Goal: Information Seeking & Learning: Learn about a topic

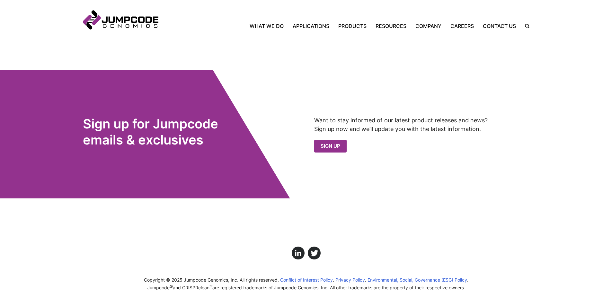
scroll to position [644, 0]
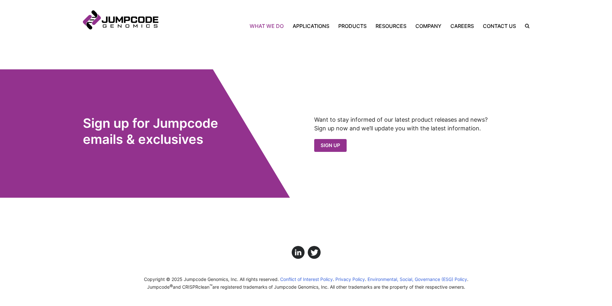
click at [275, 25] on link "What We Do" at bounding box center [268, 26] width 39 height 8
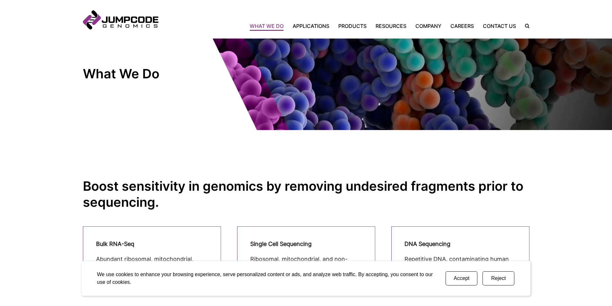
scroll to position [32, 0]
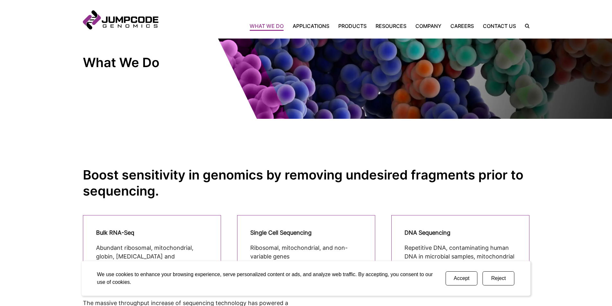
click at [457, 277] on button "Accept" at bounding box center [461, 278] width 32 height 14
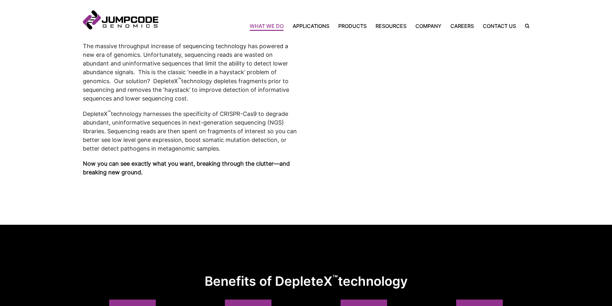
scroll to position [225, 0]
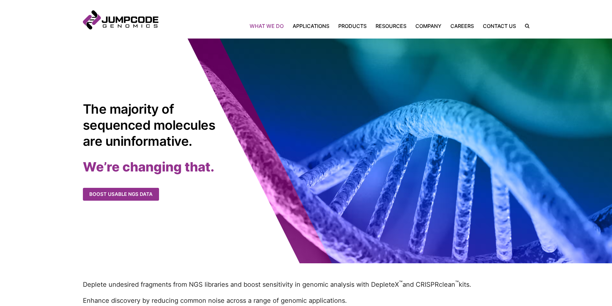
click at [266, 26] on link "What We Do" at bounding box center [268, 26] width 39 height 8
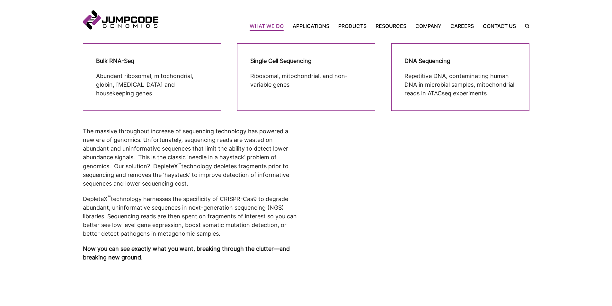
scroll to position [193, 0]
